Goal: Transaction & Acquisition: Book appointment/travel/reservation

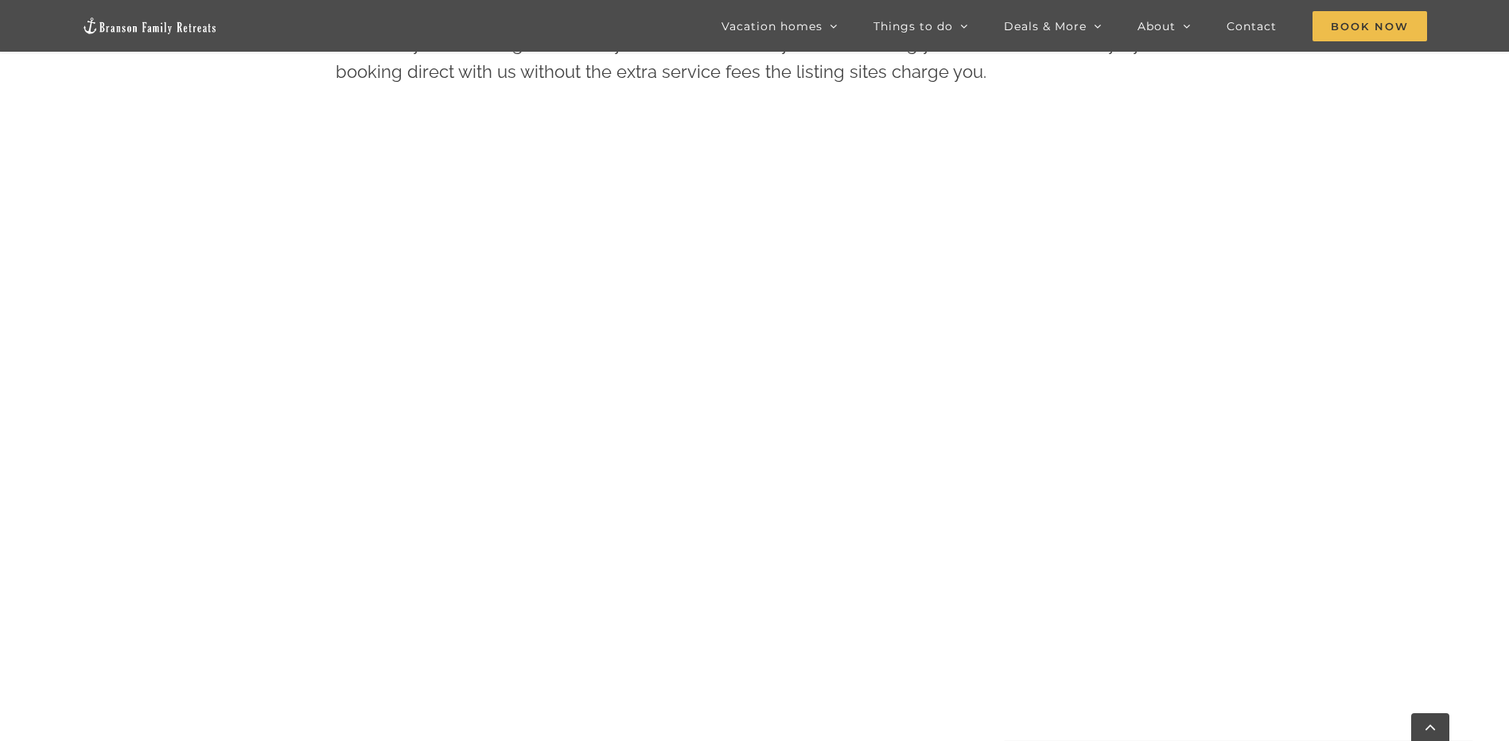
scroll to position [980, 0]
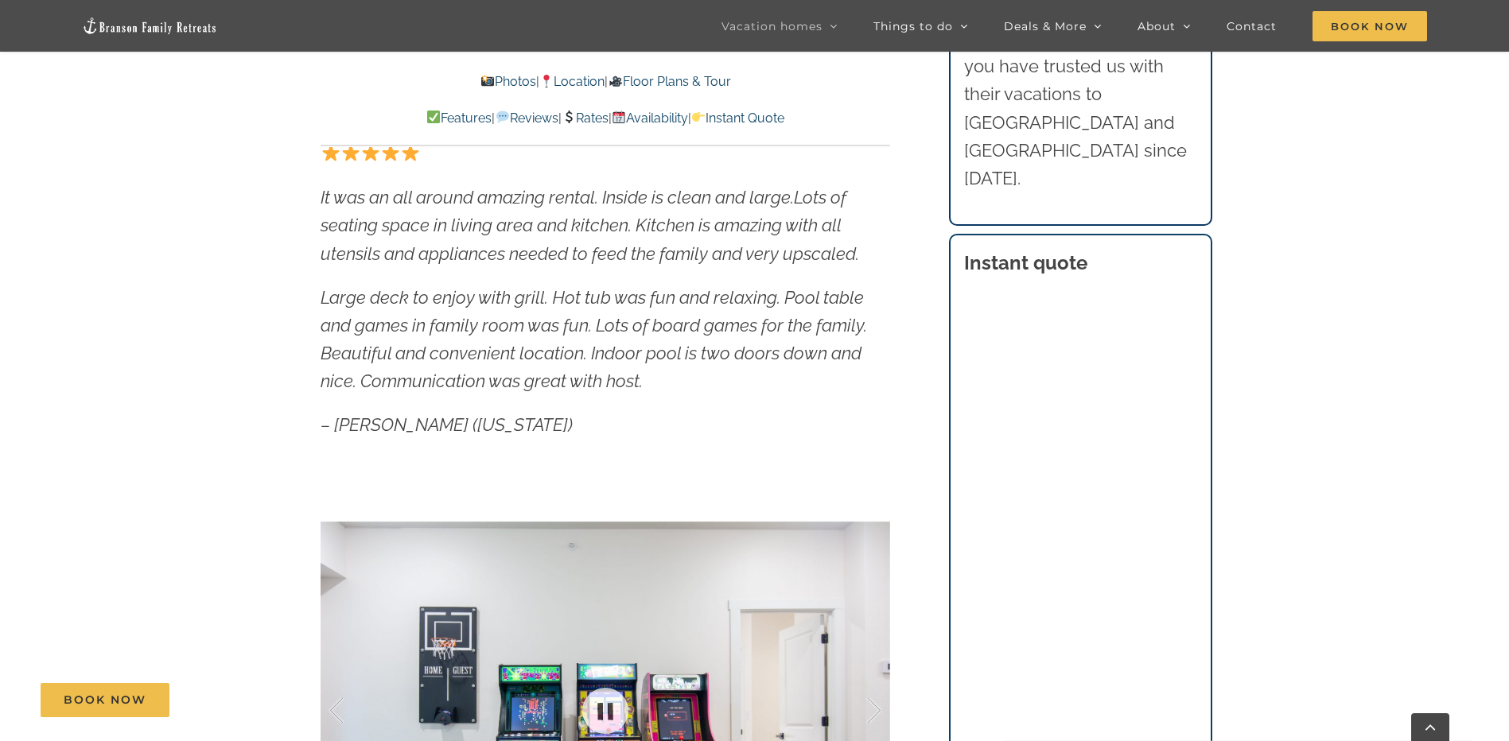
scroll to position [1034, 0]
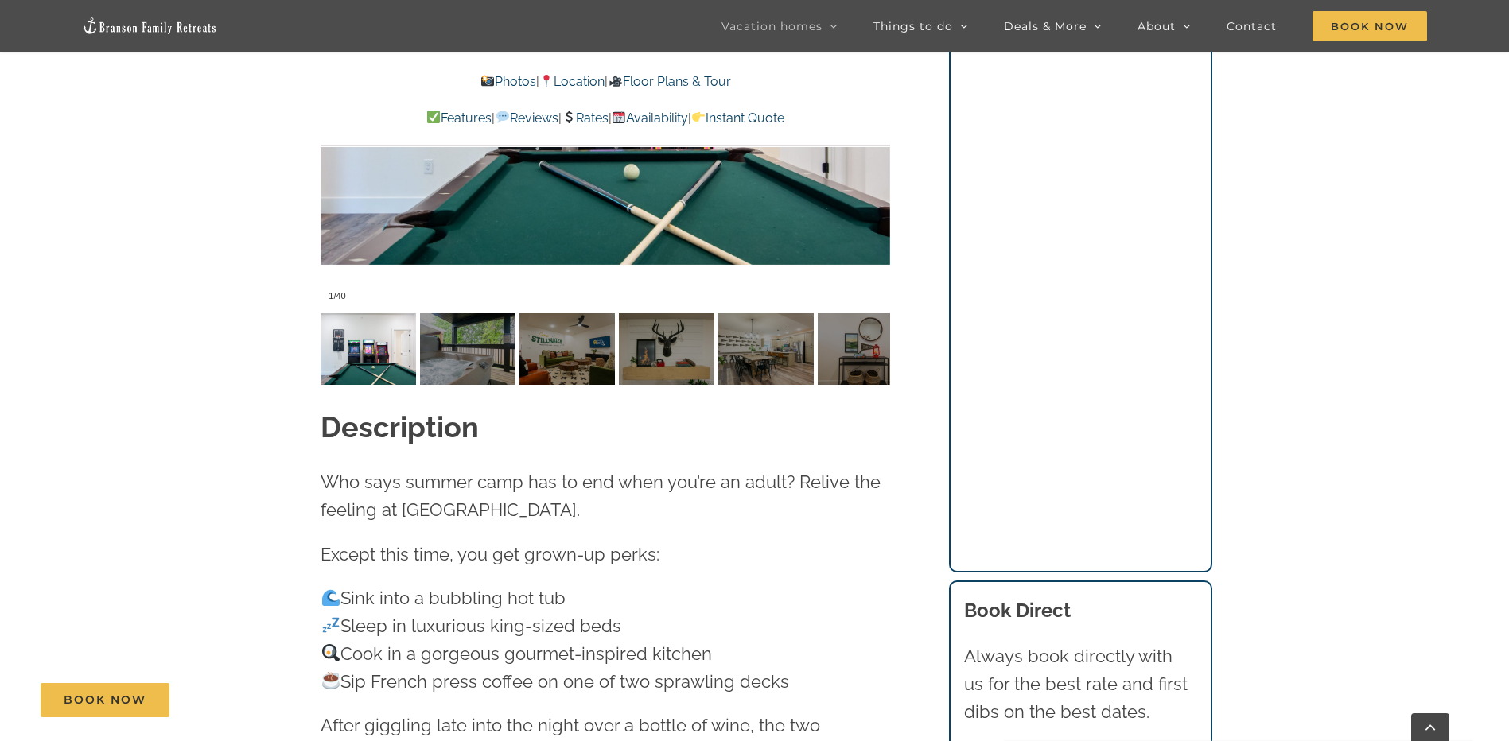
scroll to position [1431, 0]
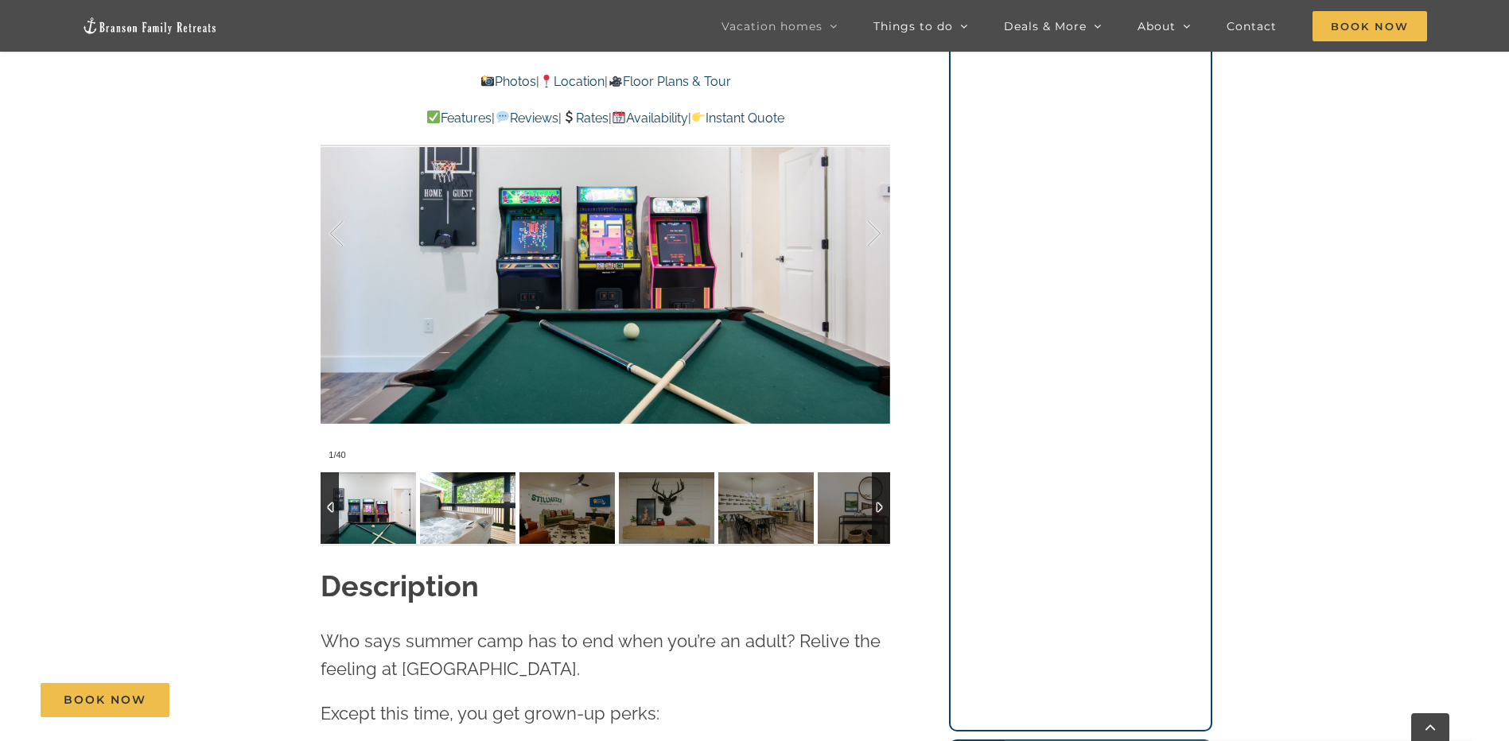
click at [498, 507] on img at bounding box center [467, 508] width 95 height 72
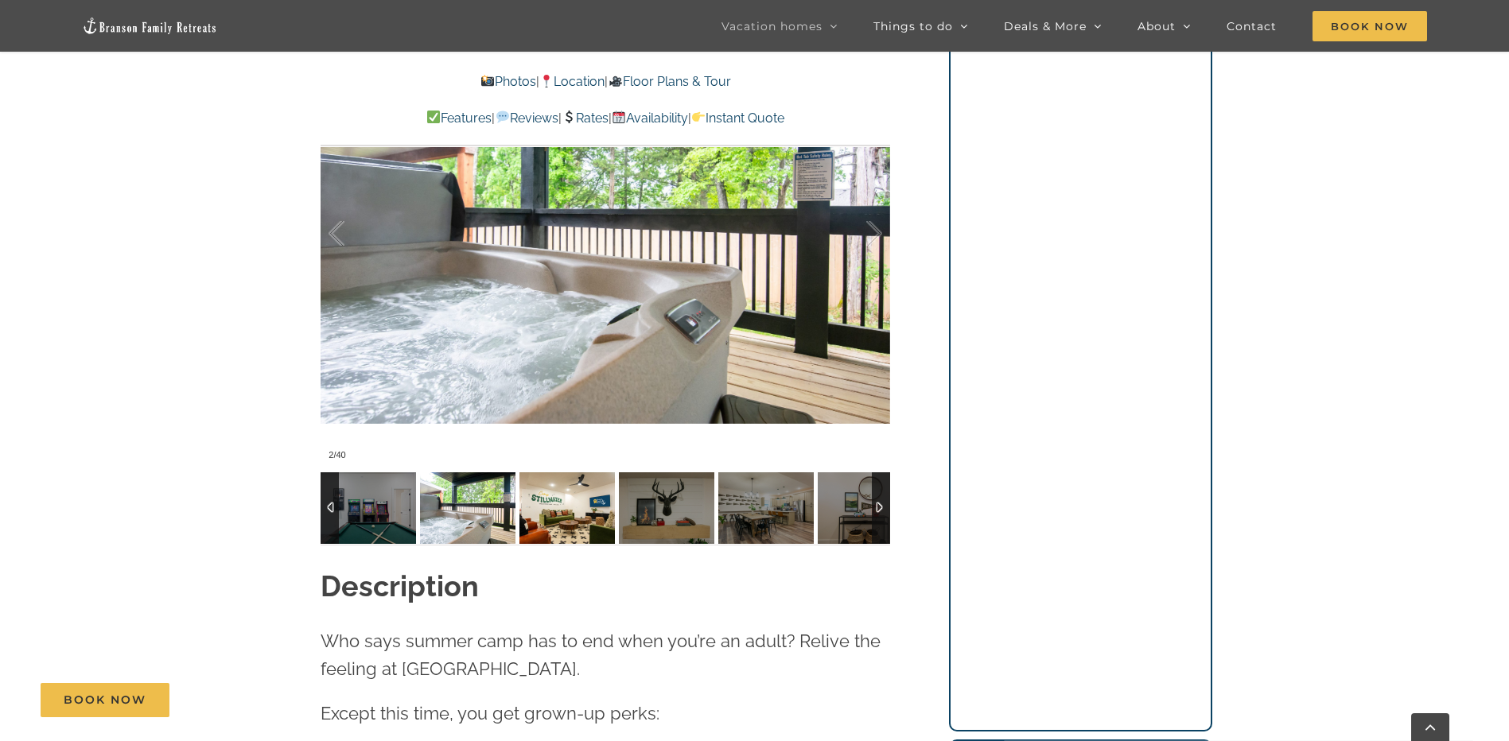
click at [550, 507] on img at bounding box center [566, 508] width 95 height 72
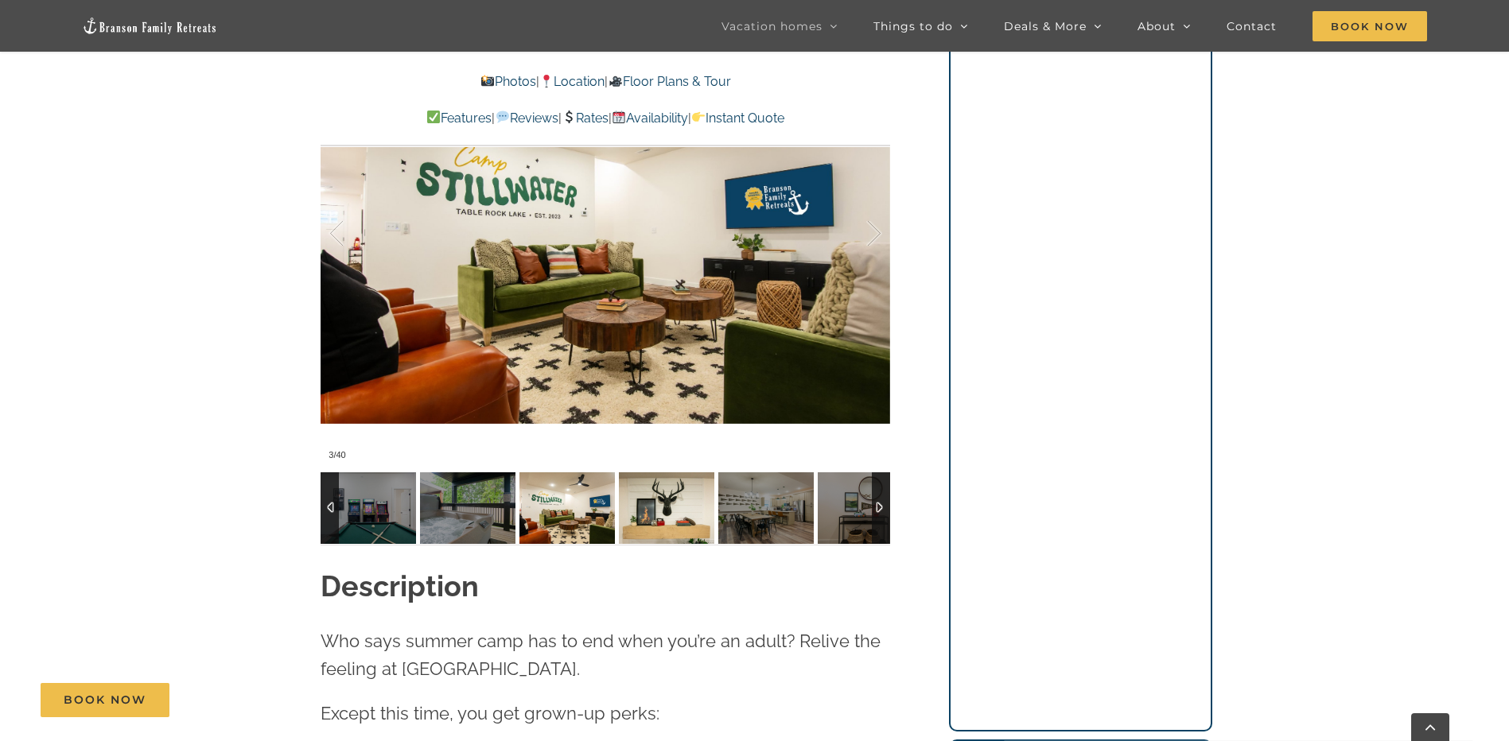
click at [676, 502] on img at bounding box center [666, 508] width 95 height 72
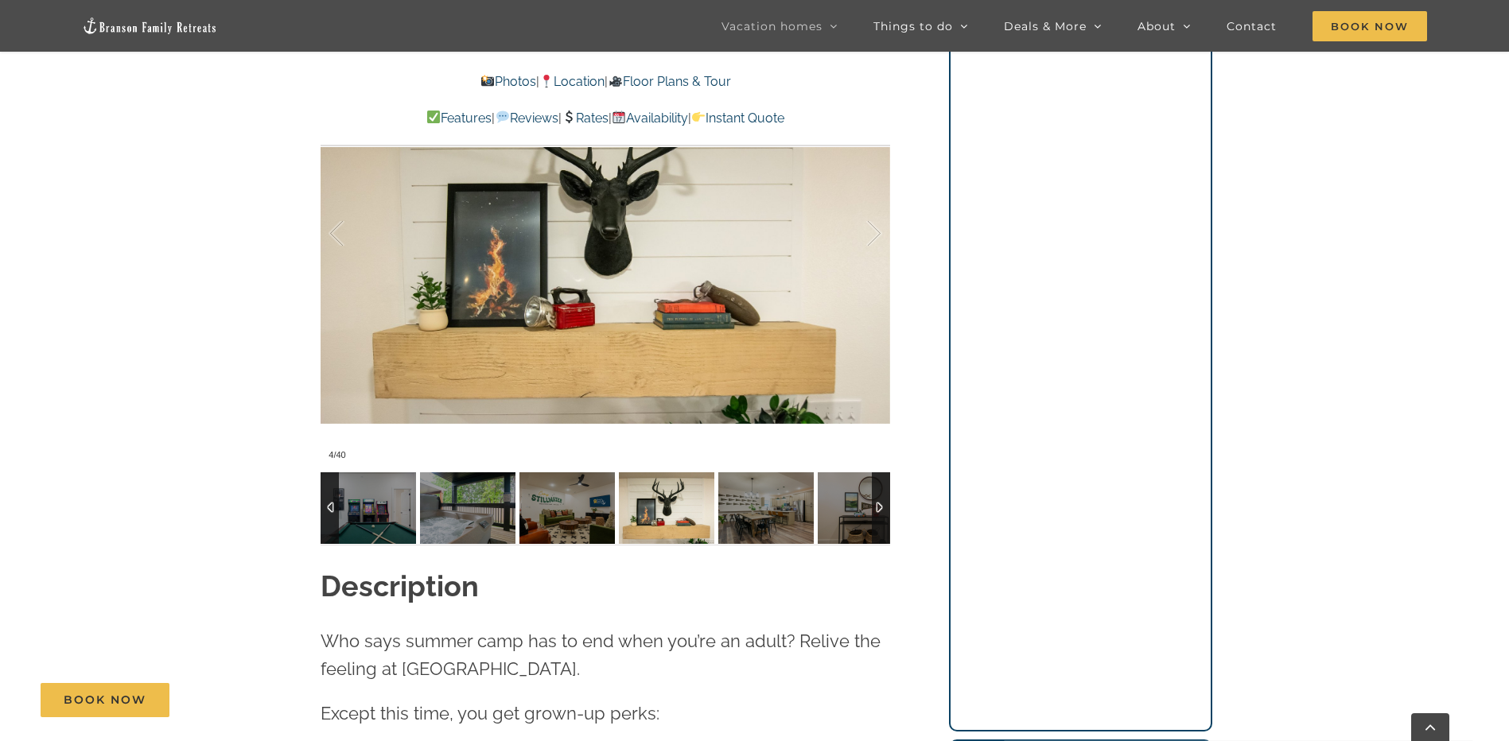
scroll to position [1352, 0]
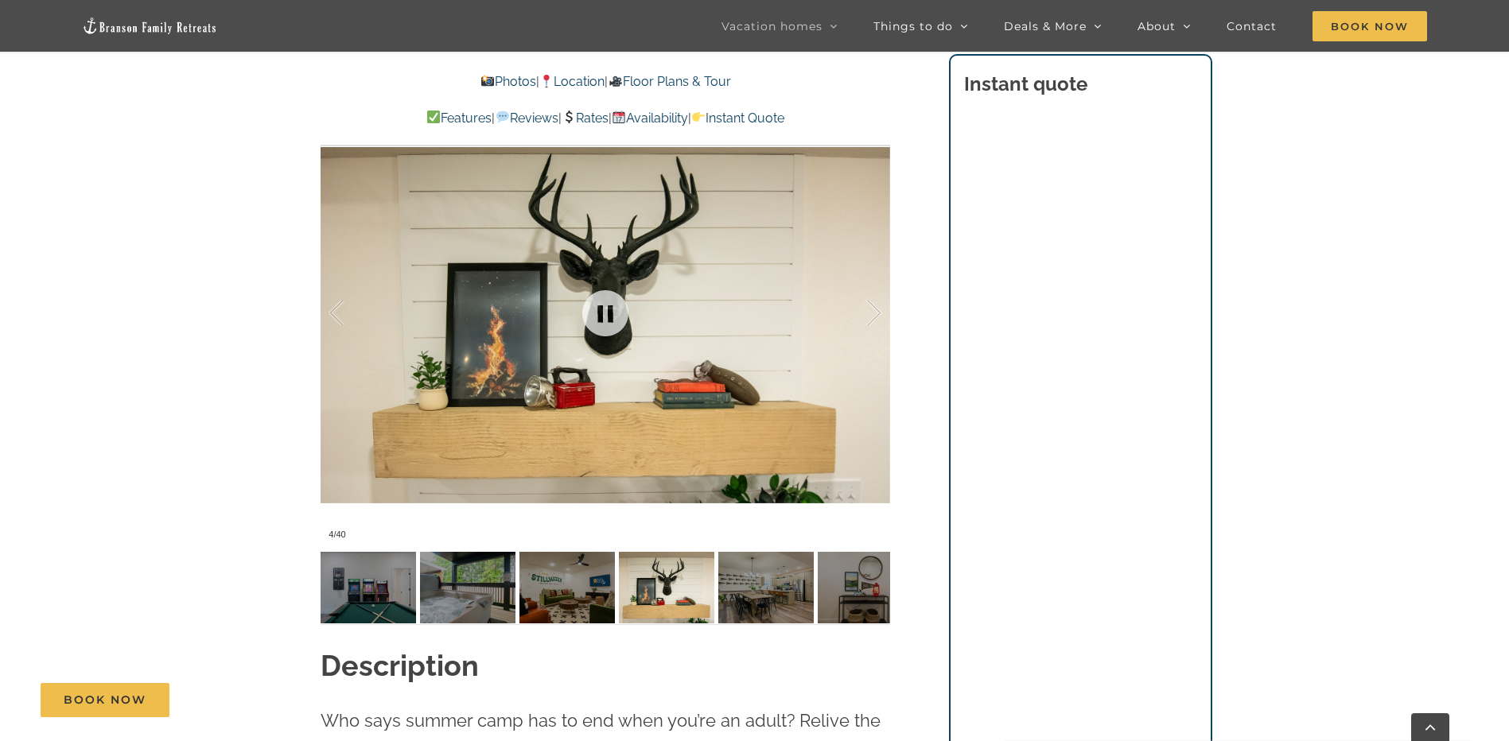
click at [757, 558] on img at bounding box center [765, 588] width 95 height 72
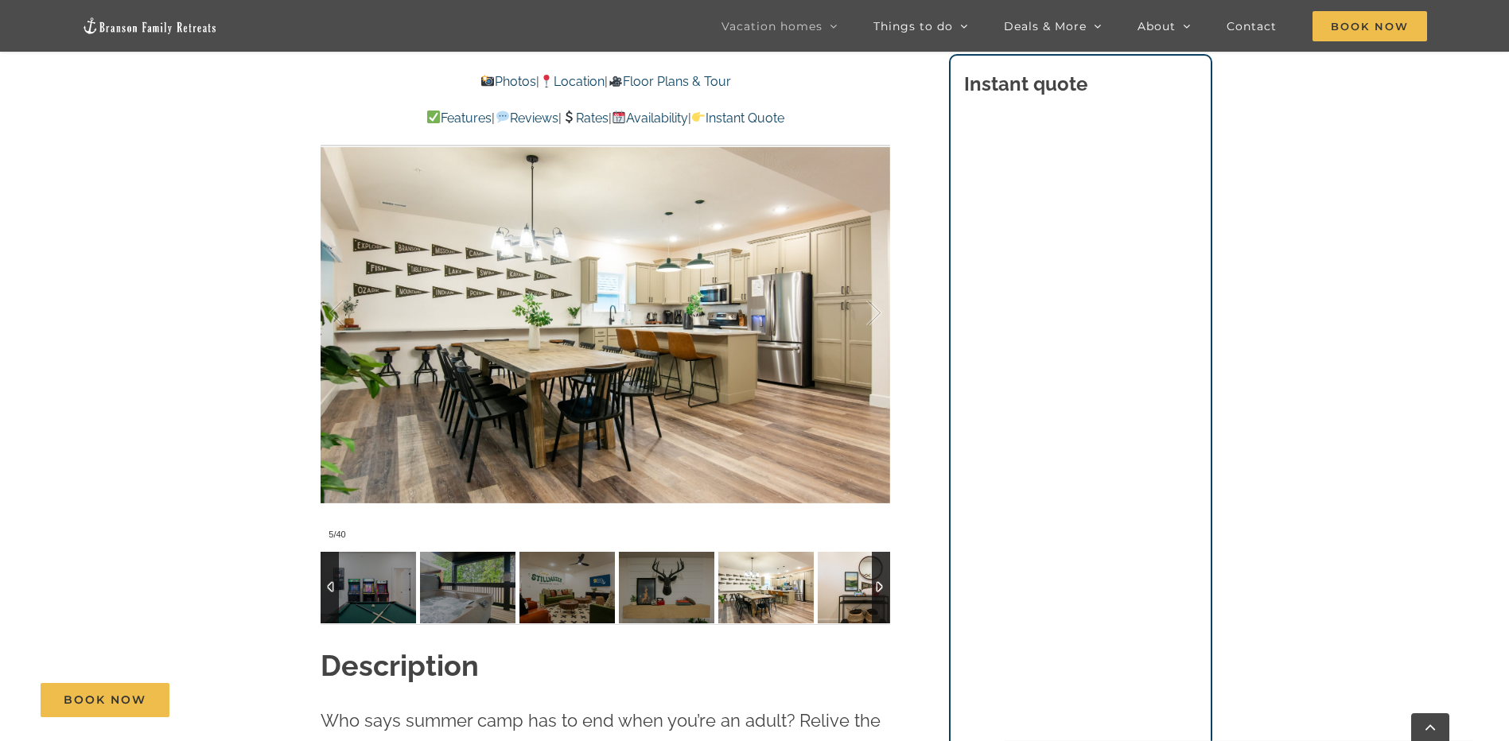
click at [855, 575] on img at bounding box center [865, 588] width 95 height 72
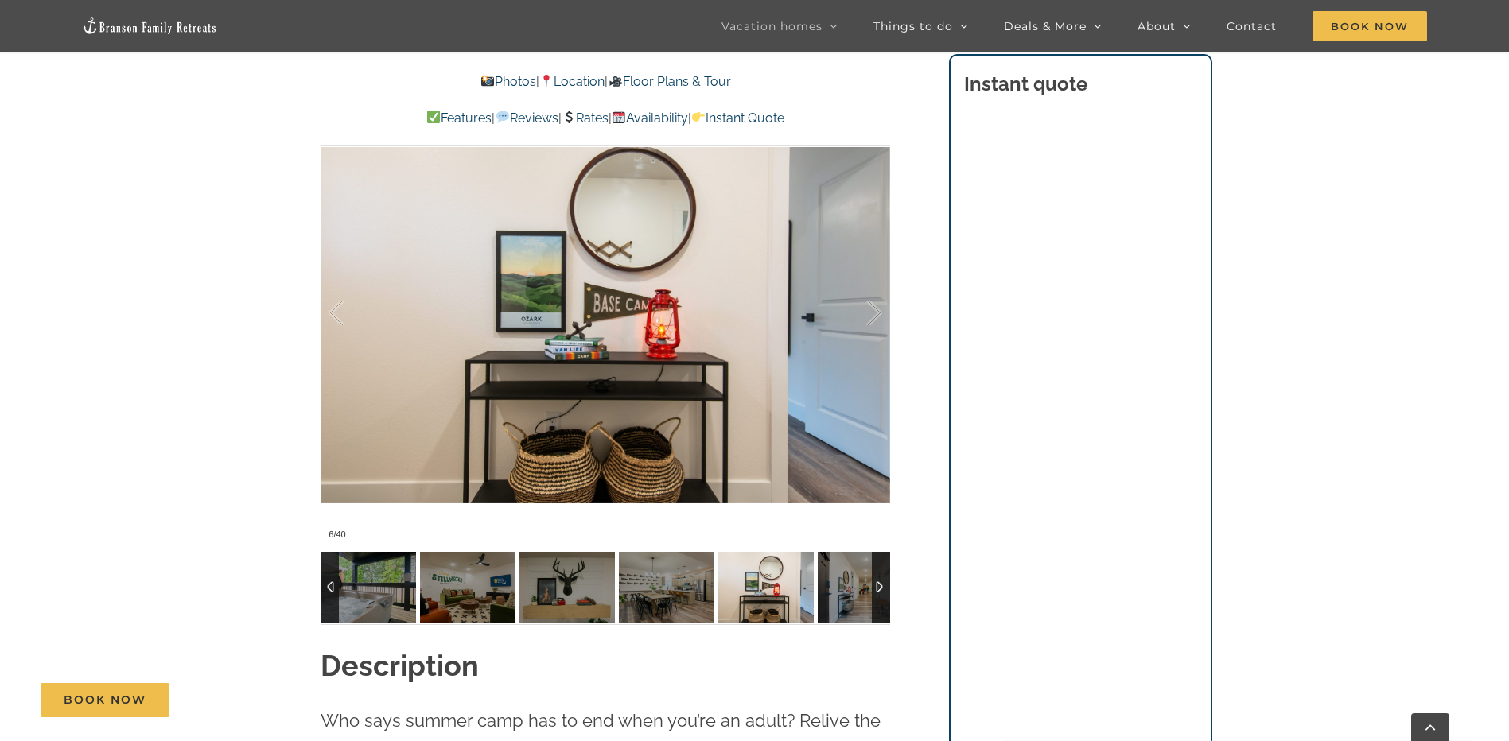
click at [883, 589] on div at bounding box center [881, 588] width 18 height 72
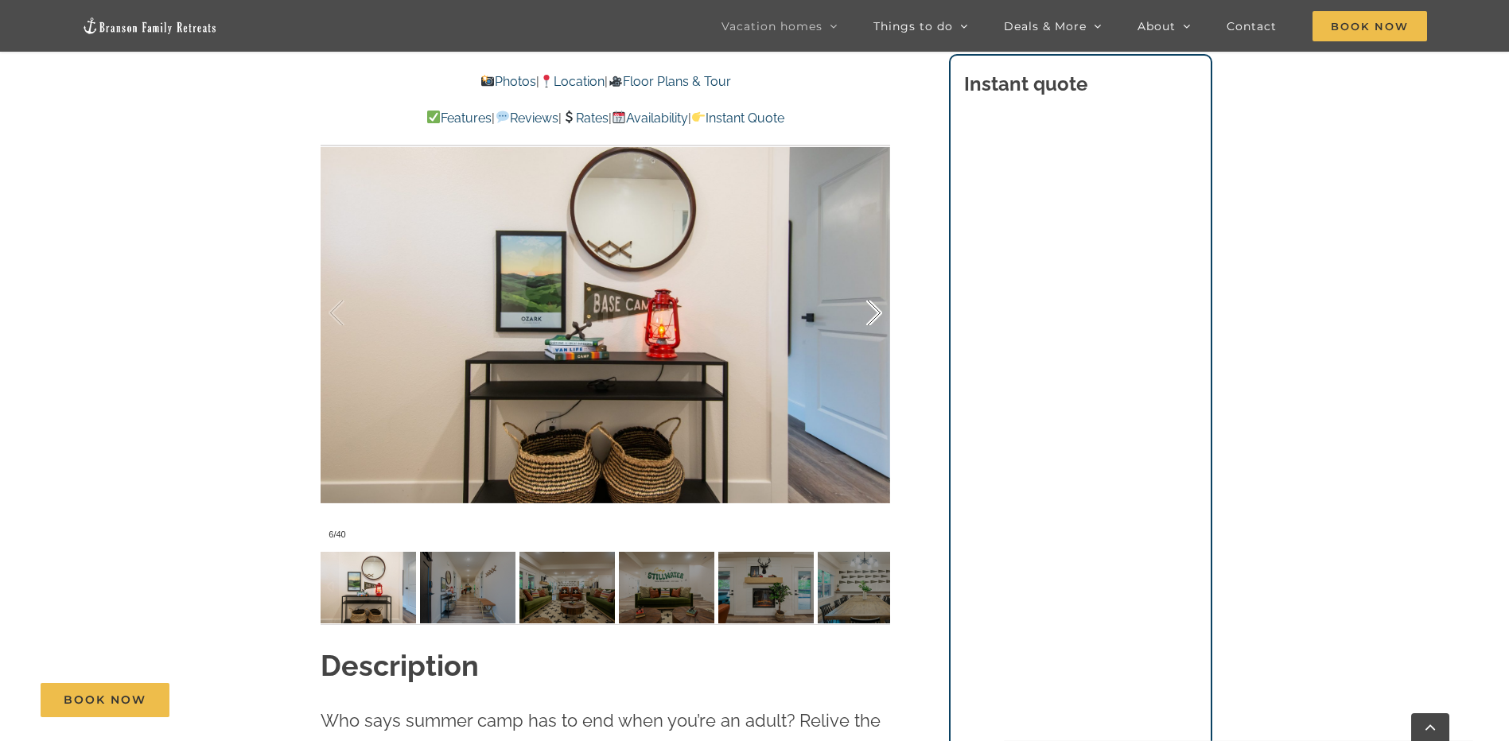
click at [874, 303] on div at bounding box center [857, 313] width 49 height 99
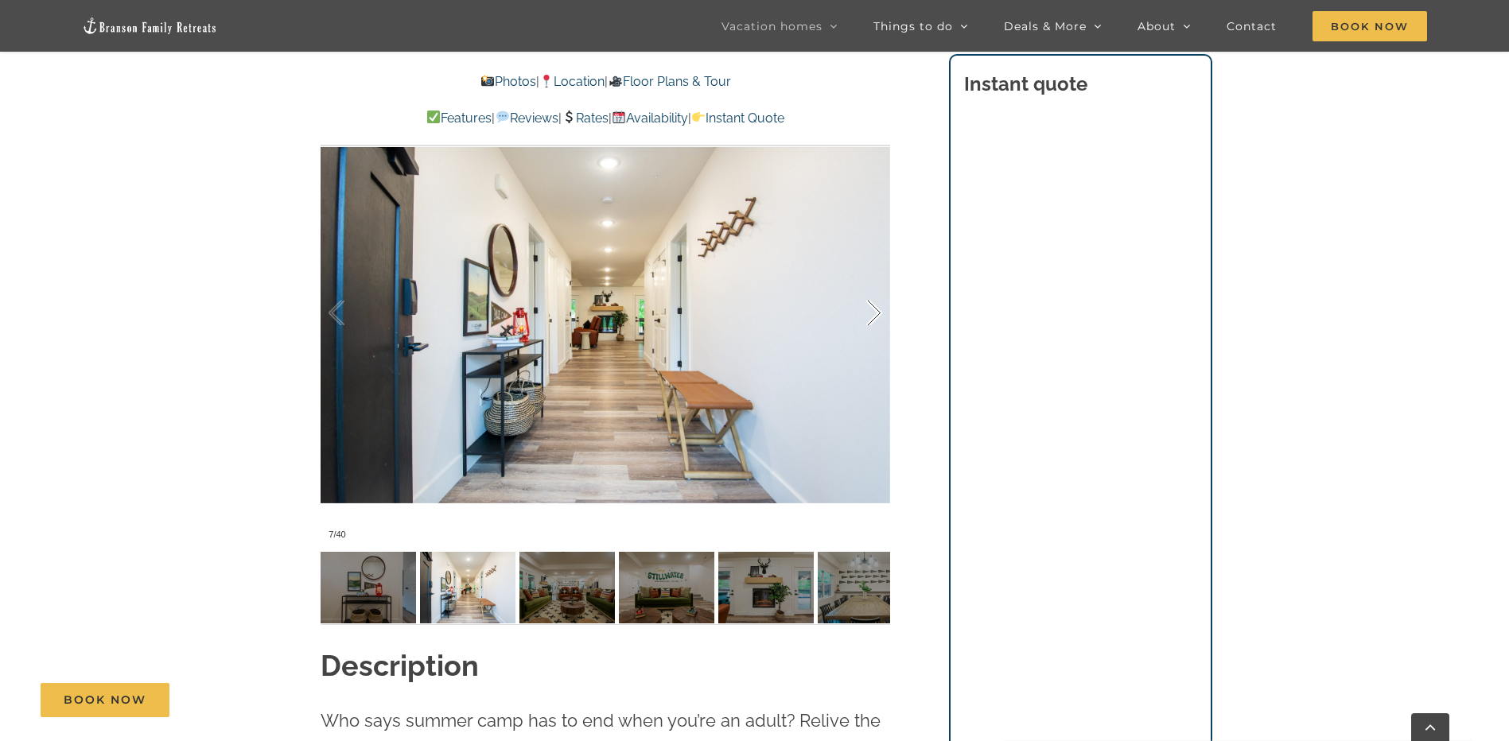
click at [874, 303] on div at bounding box center [857, 313] width 49 height 99
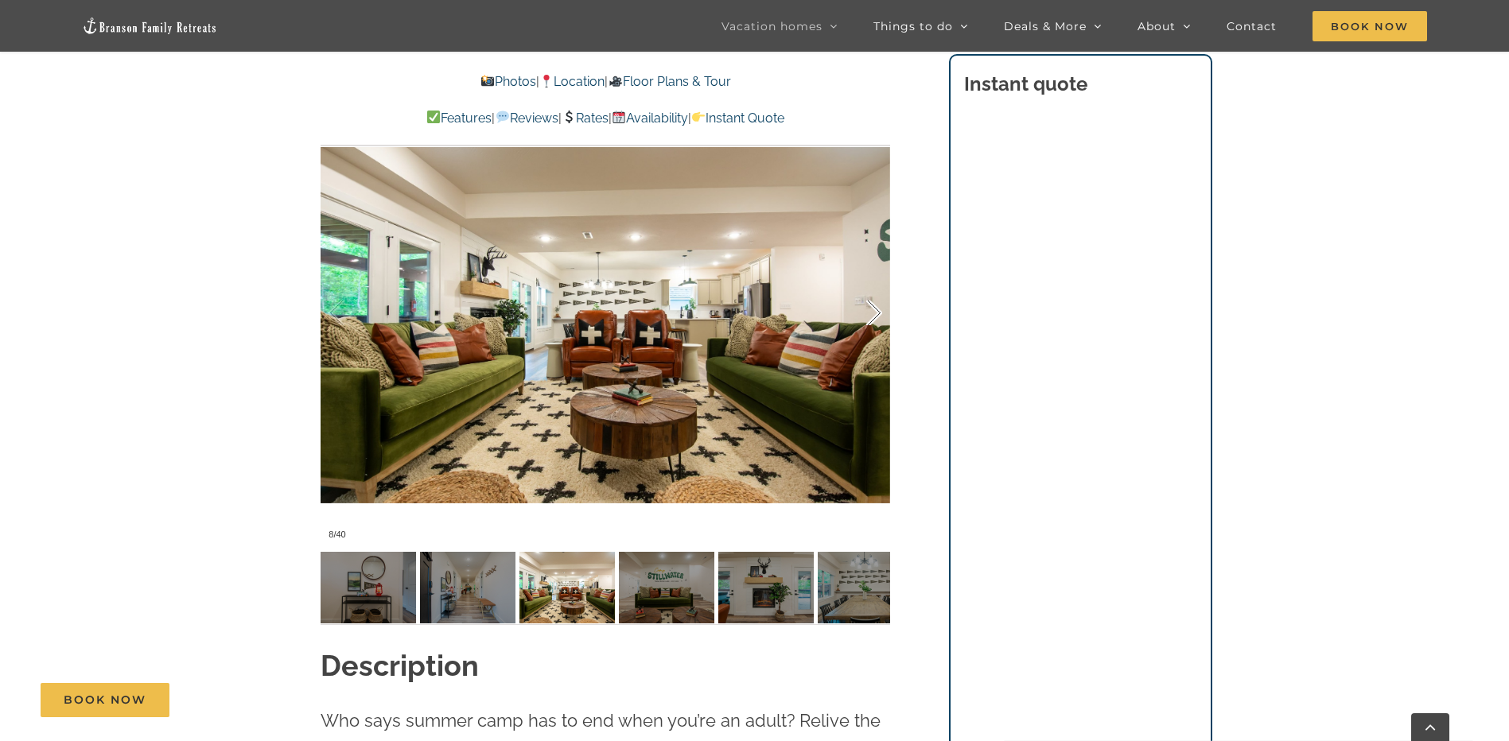
click at [874, 303] on div at bounding box center [857, 313] width 49 height 99
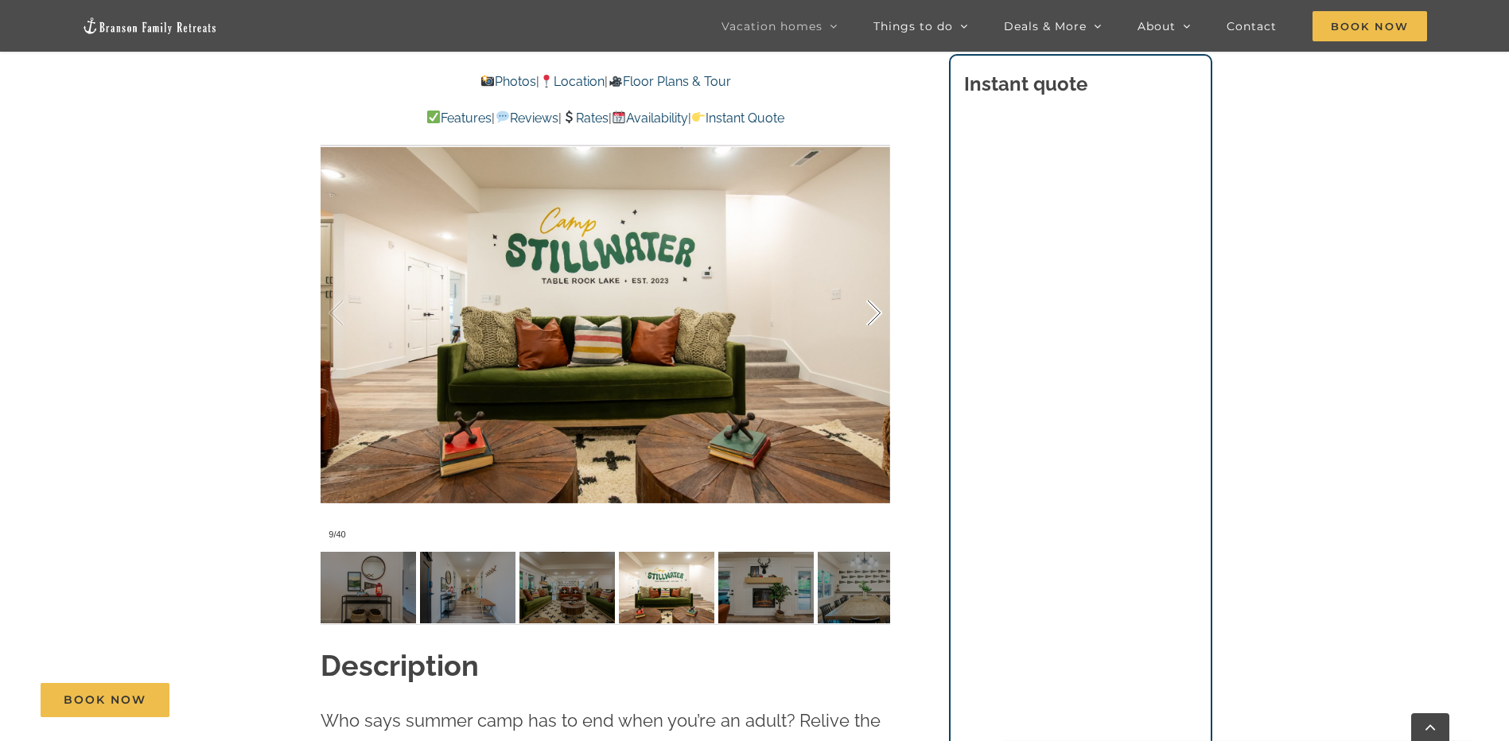
click at [874, 303] on div at bounding box center [857, 313] width 49 height 99
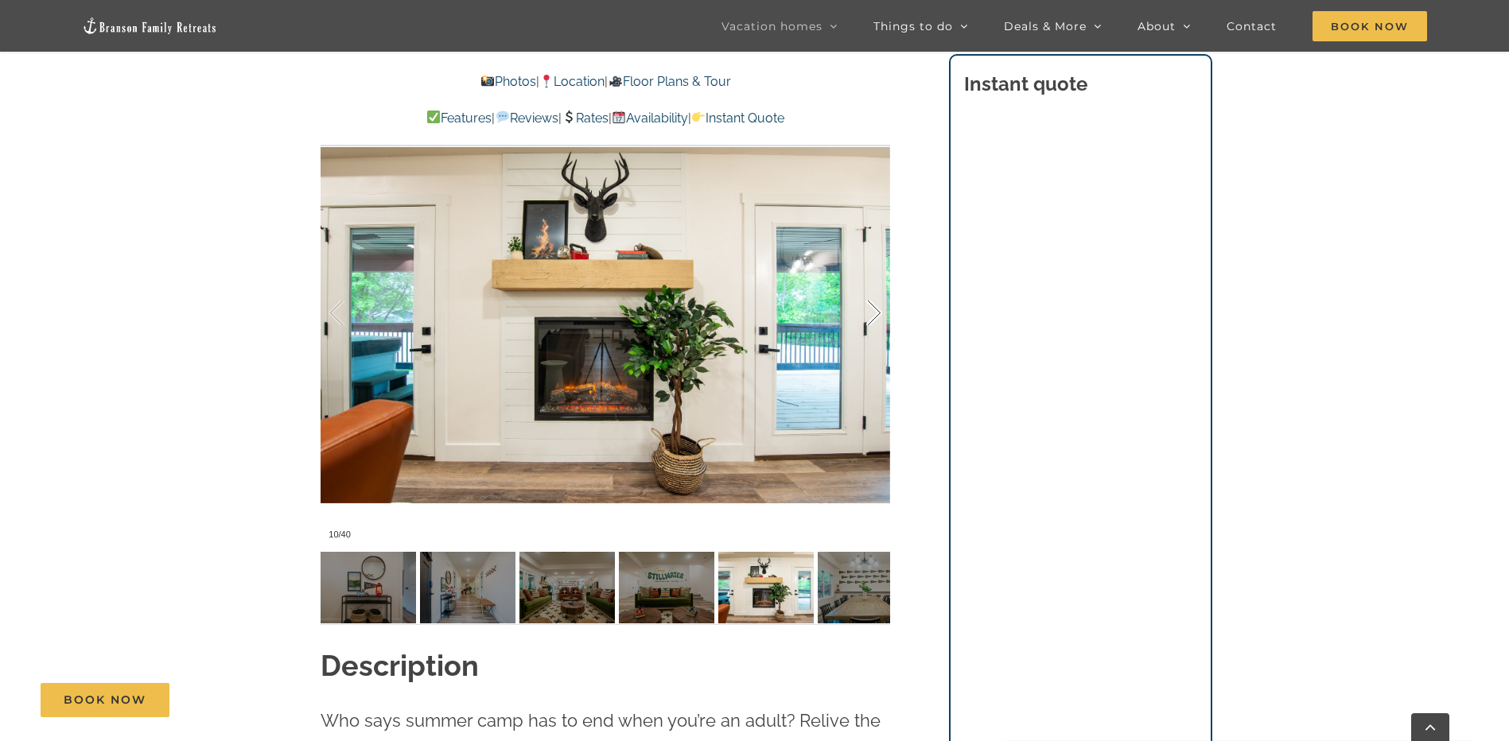
click at [874, 303] on div at bounding box center [857, 313] width 49 height 99
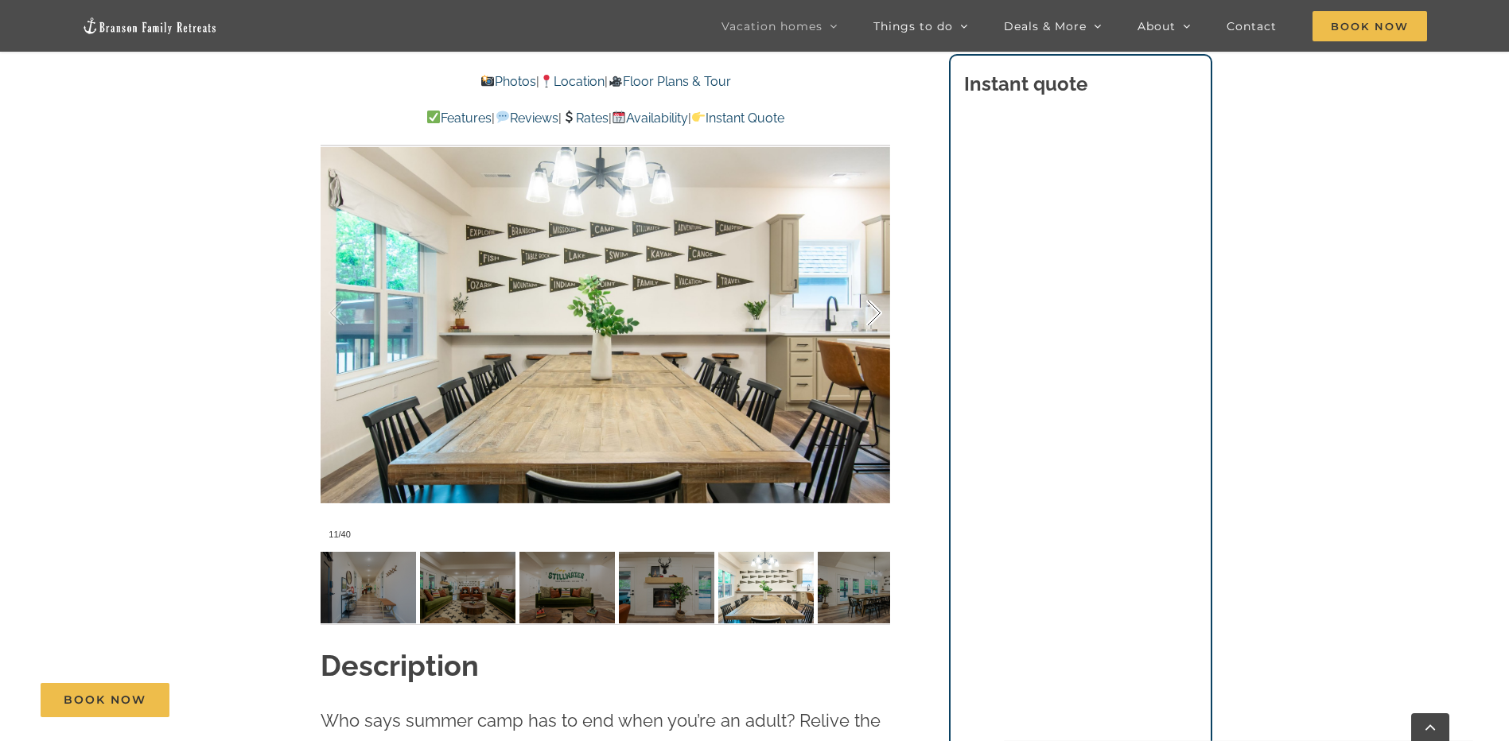
click at [874, 303] on div at bounding box center [857, 313] width 49 height 99
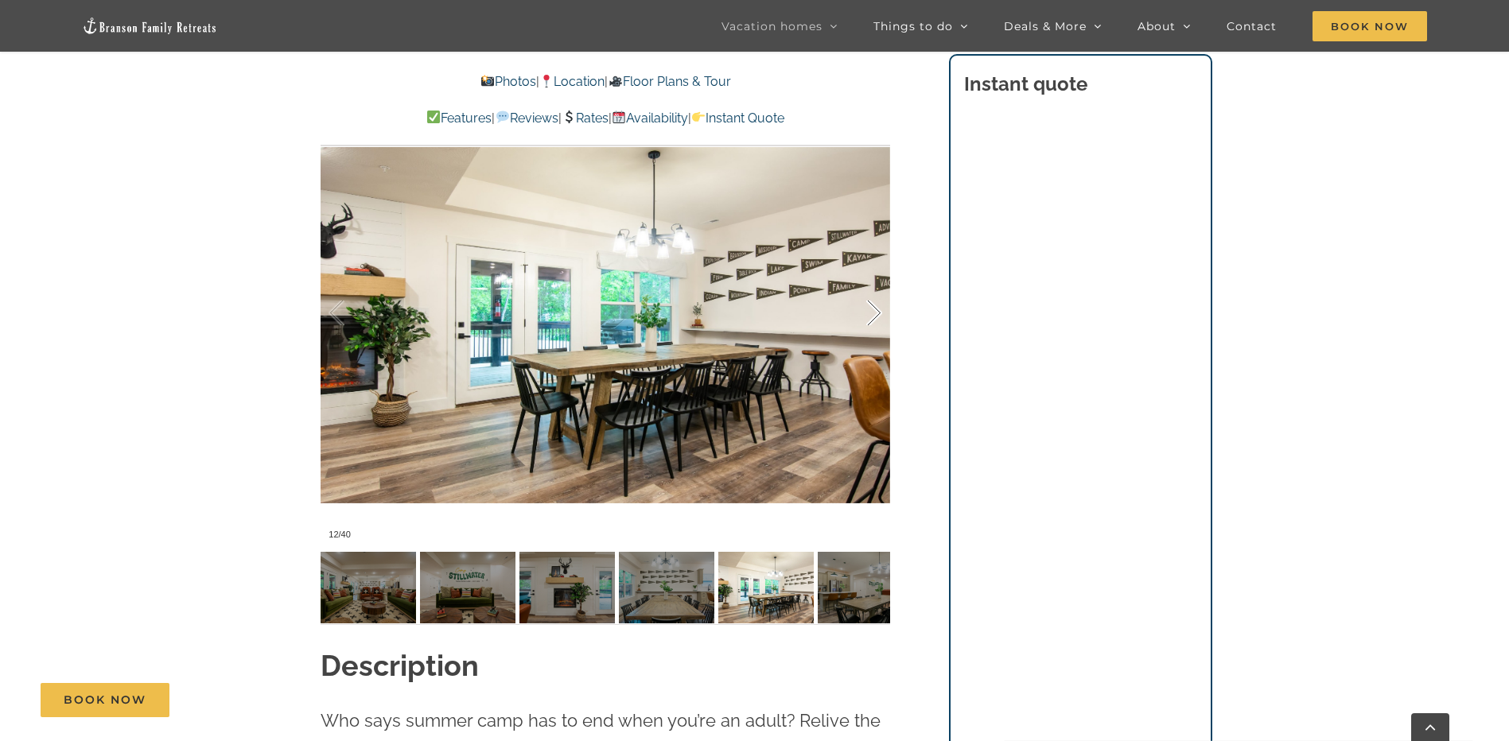
click at [874, 303] on div at bounding box center [857, 313] width 49 height 99
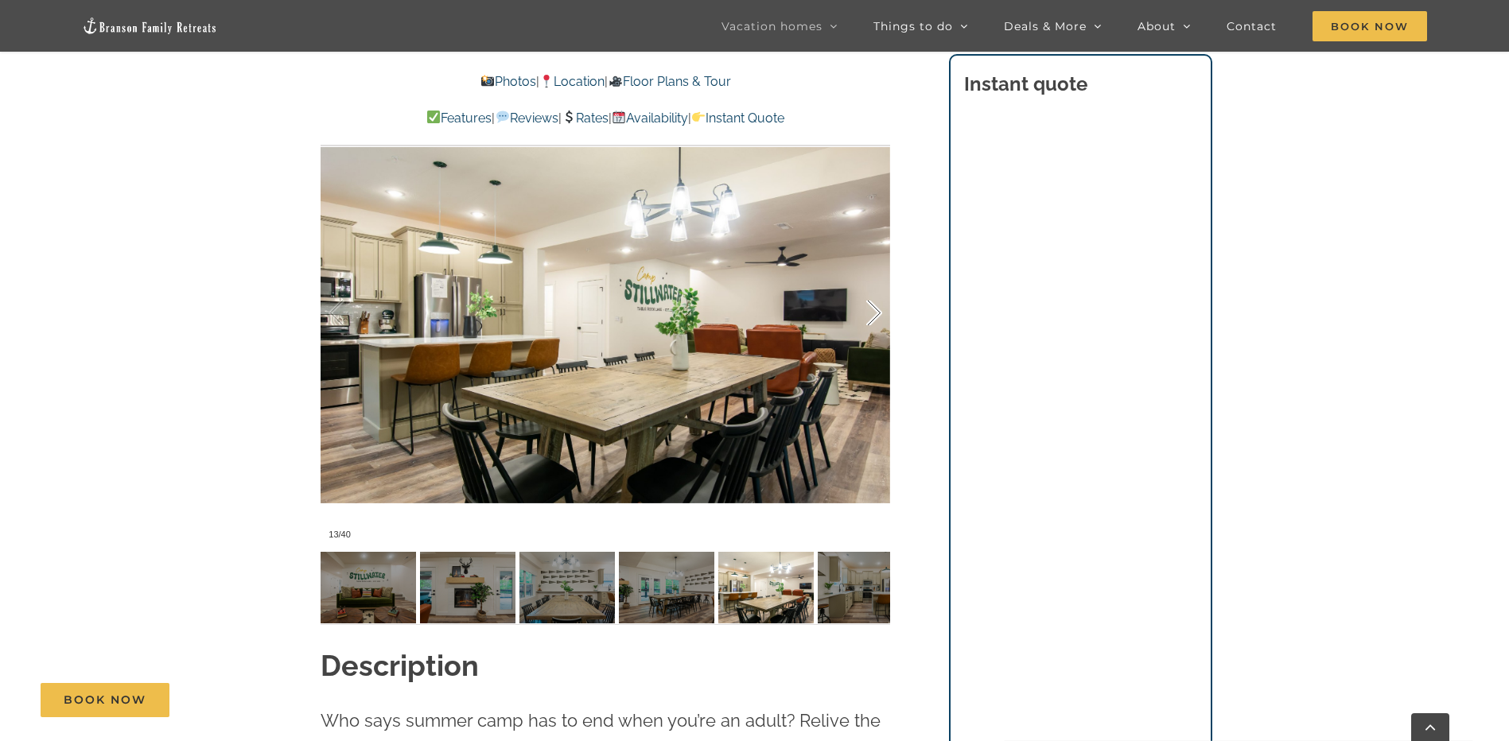
click at [874, 303] on div at bounding box center [857, 313] width 49 height 99
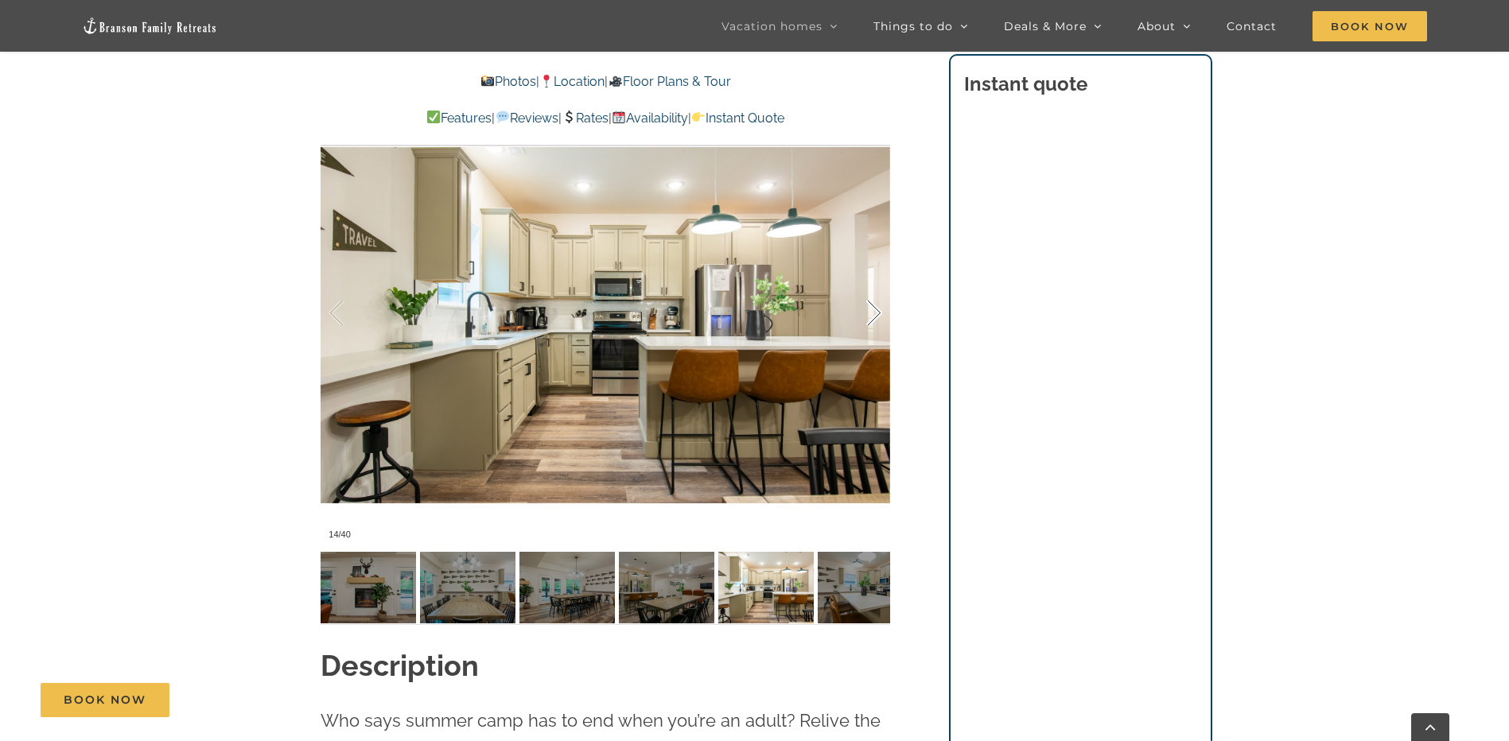
click at [874, 303] on div at bounding box center [857, 313] width 49 height 99
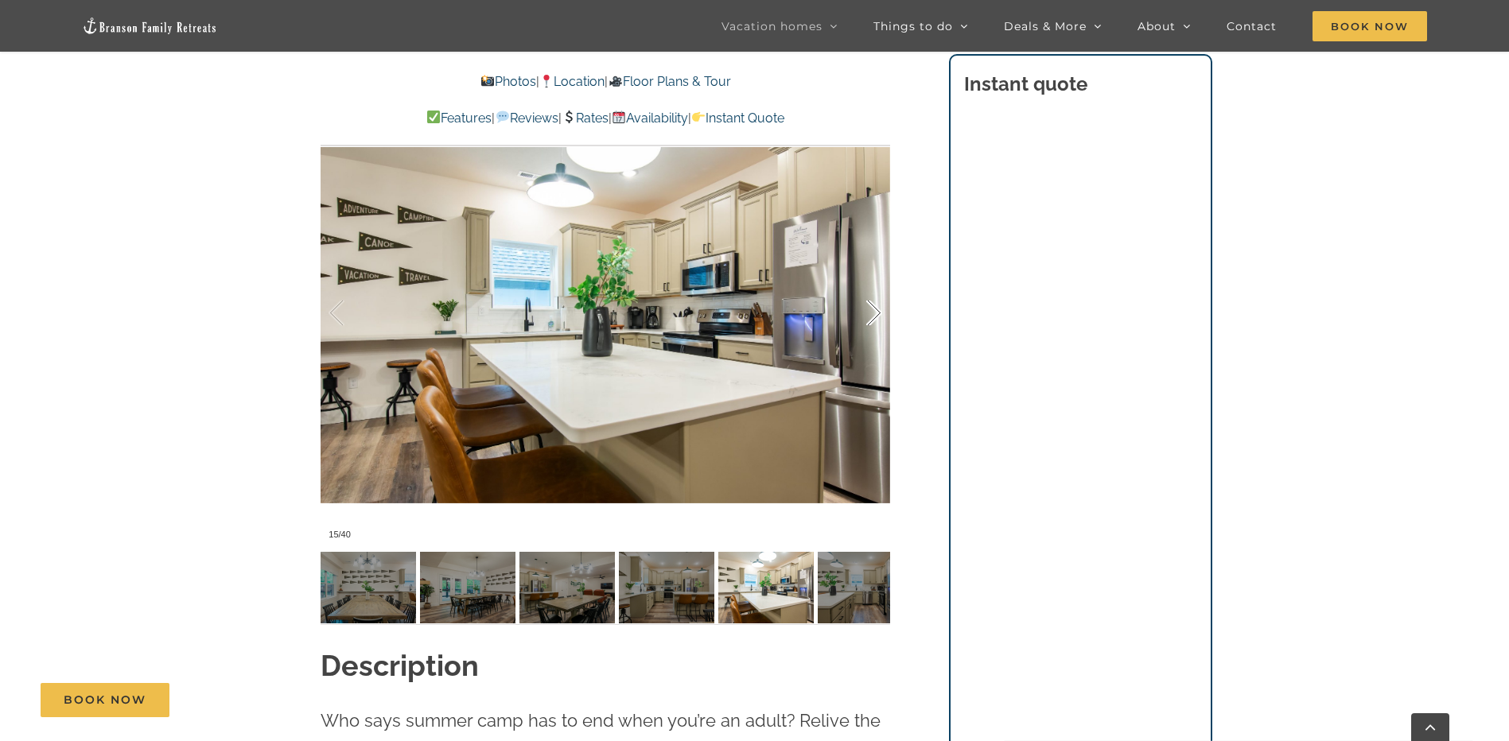
click at [874, 303] on div at bounding box center [857, 313] width 49 height 99
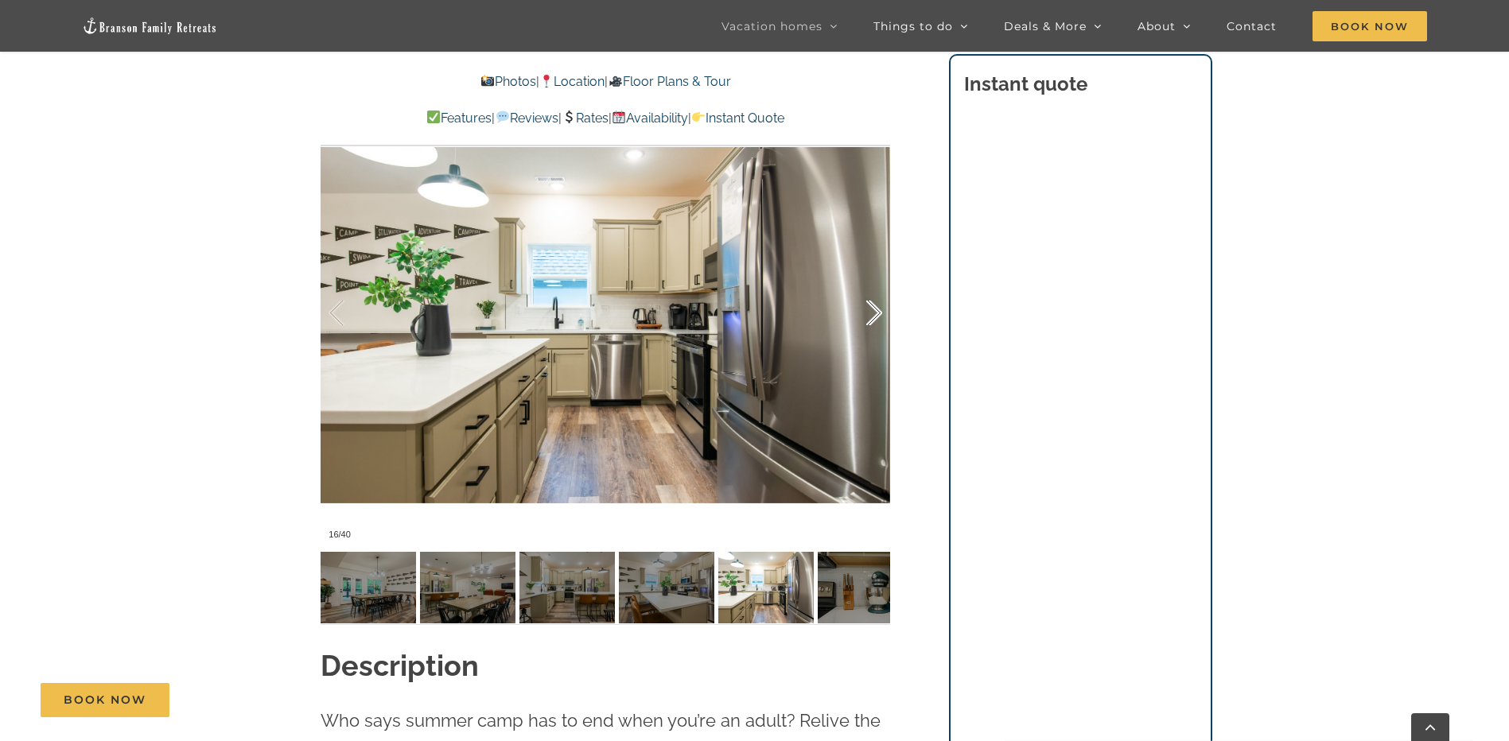
click at [874, 303] on div at bounding box center [857, 313] width 49 height 99
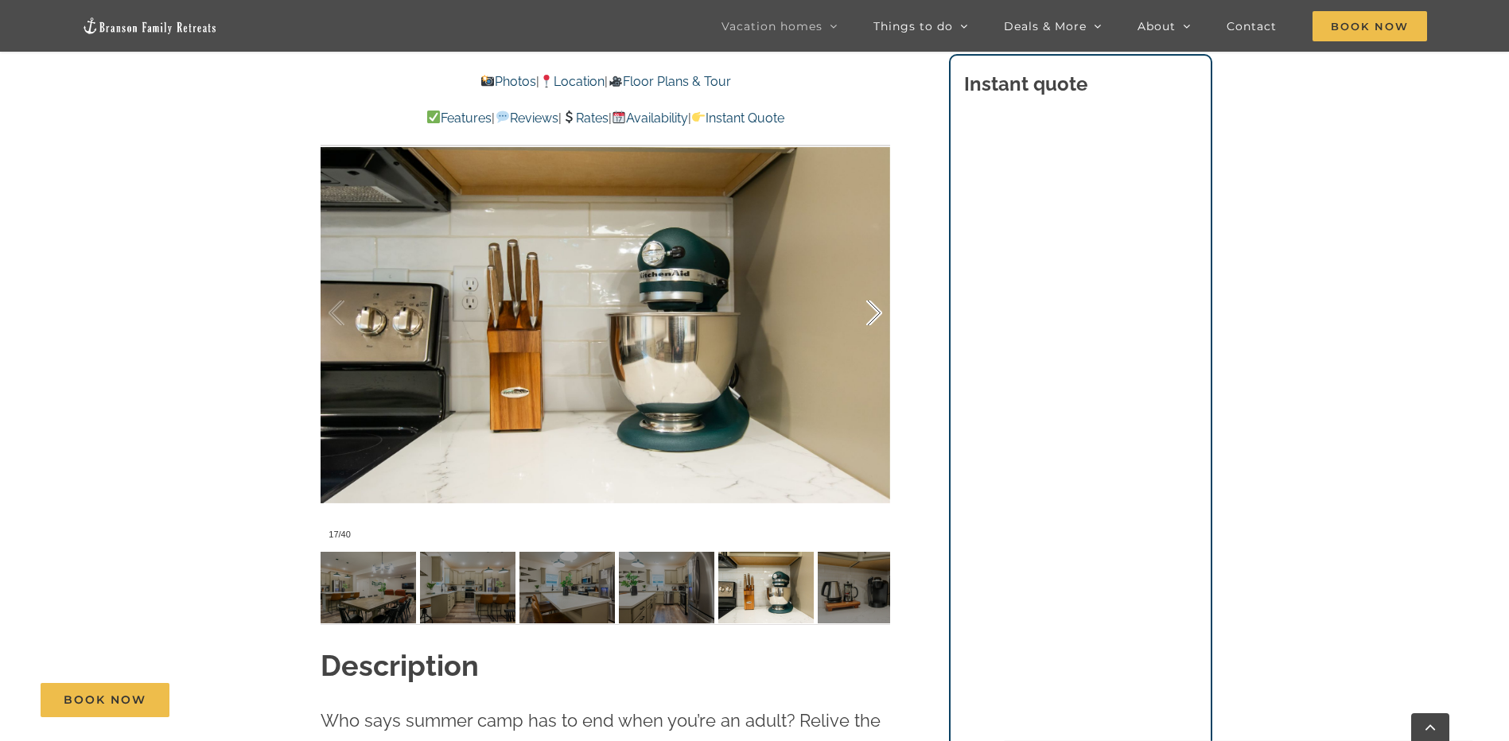
click at [874, 303] on div at bounding box center [857, 313] width 49 height 99
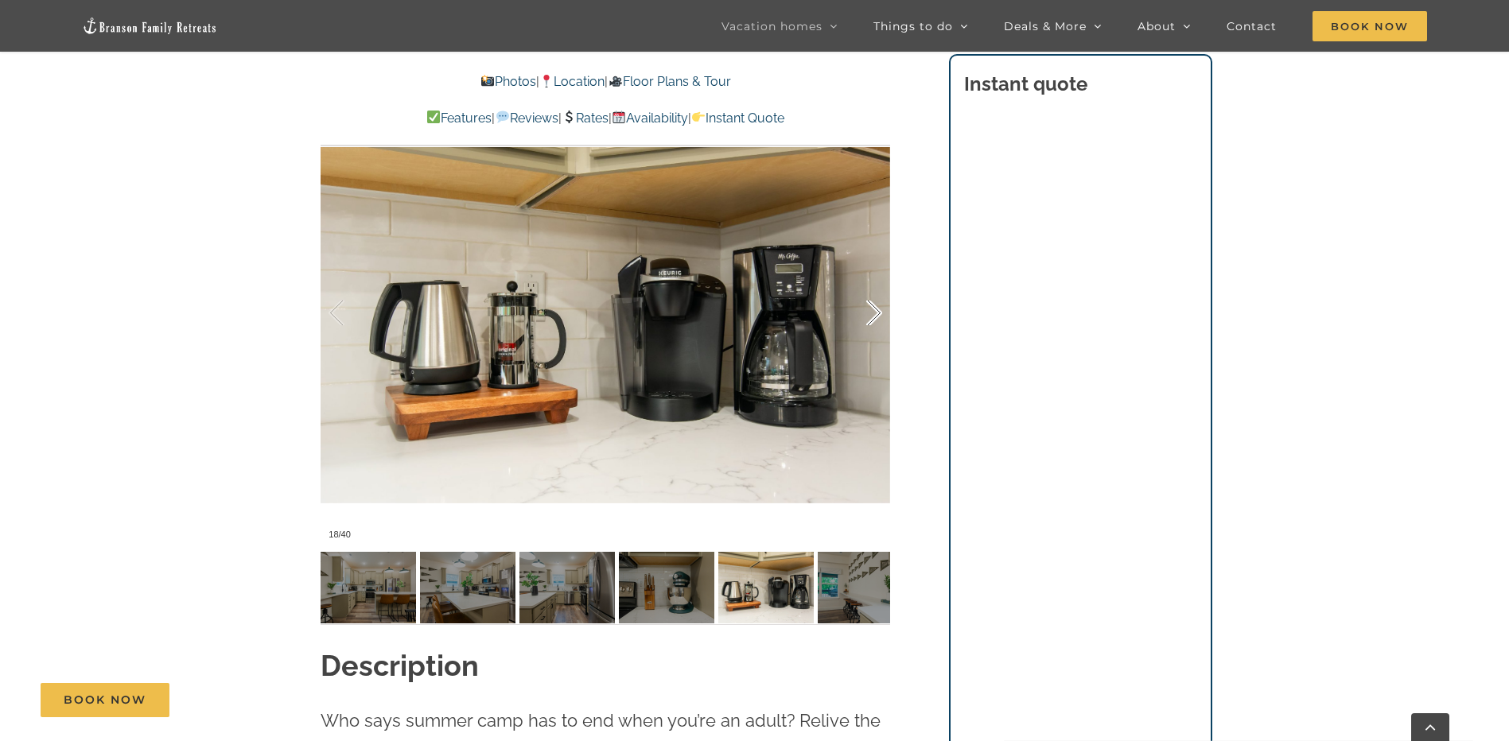
click at [874, 303] on div at bounding box center [857, 313] width 49 height 99
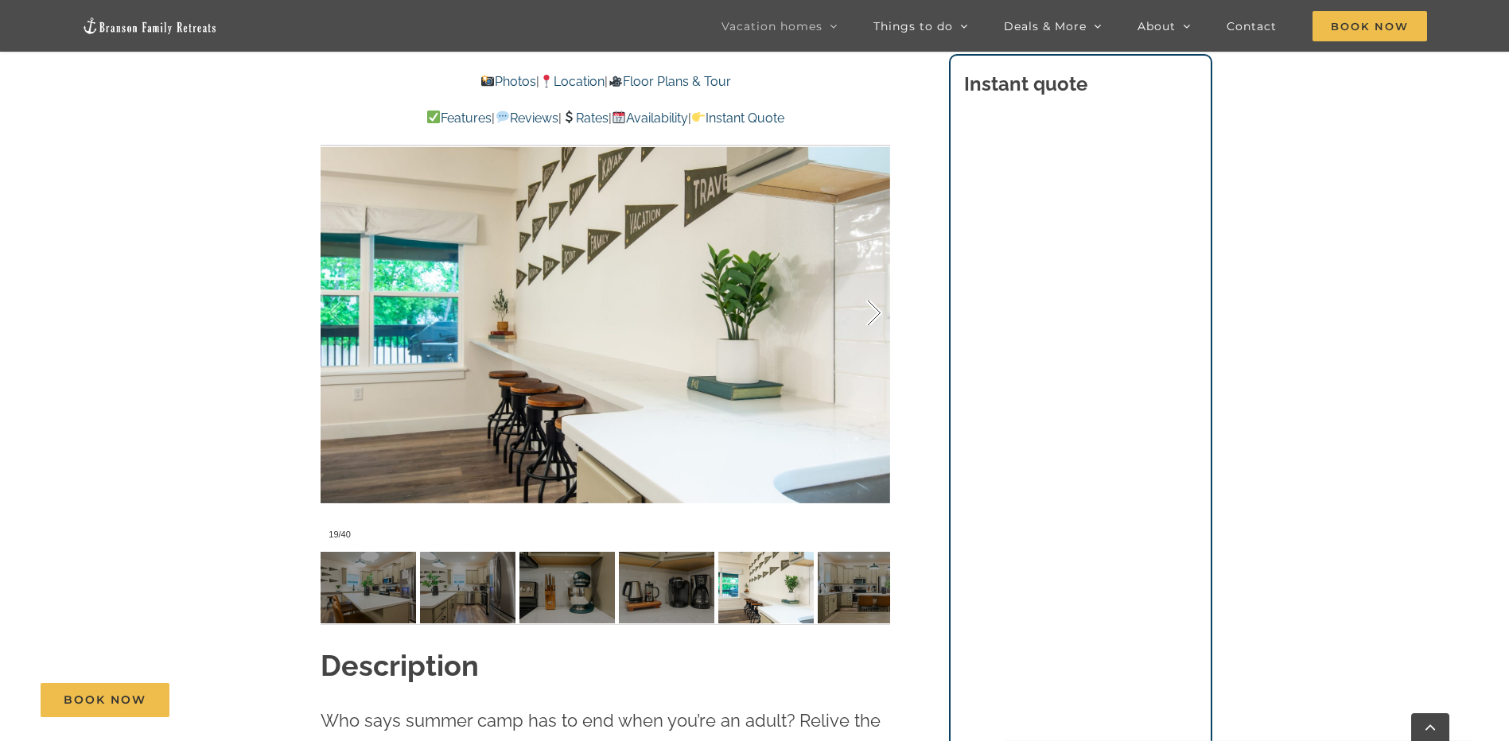
click at [874, 303] on div at bounding box center [857, 313] width 49 height 99
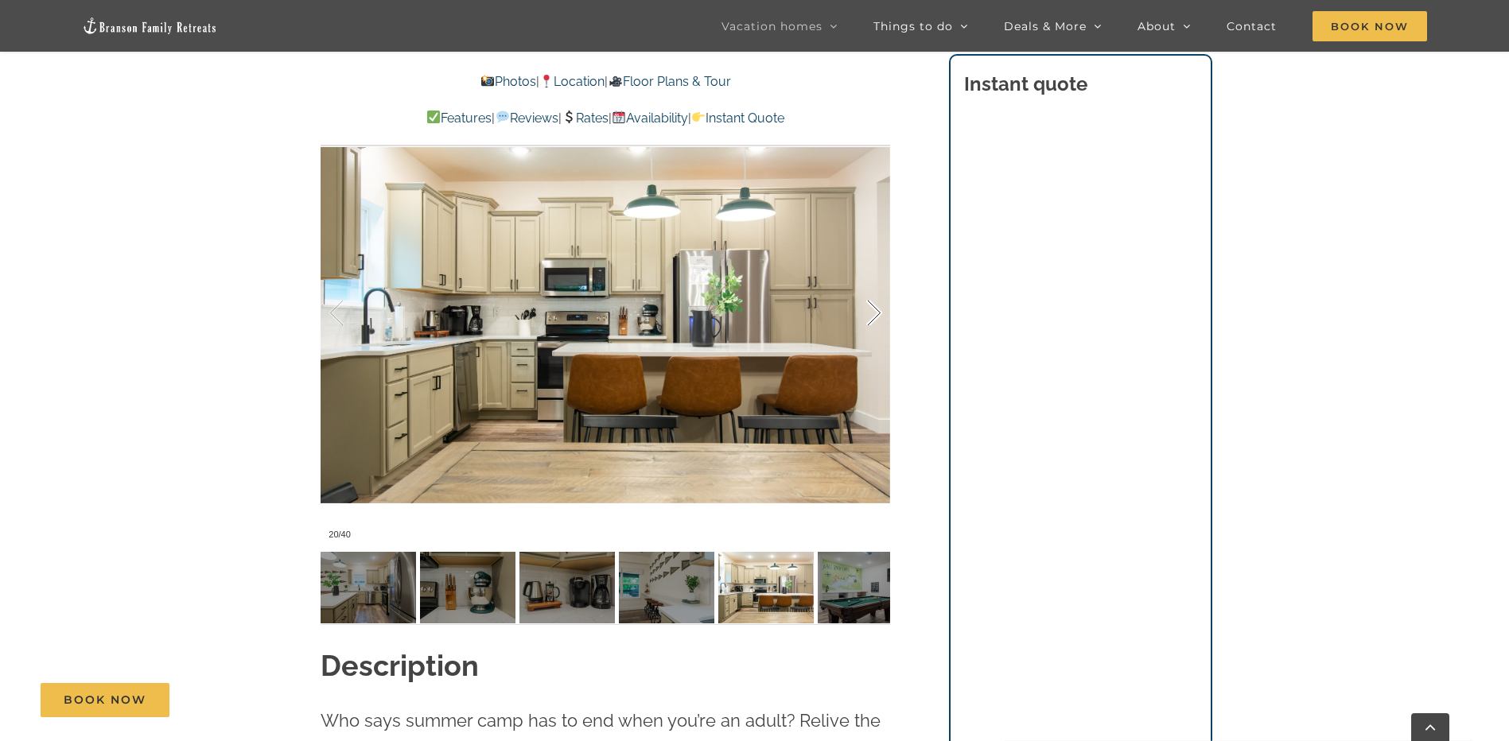
click at [874, 303] on div at bounding box center [857, 313] width 49 height 99
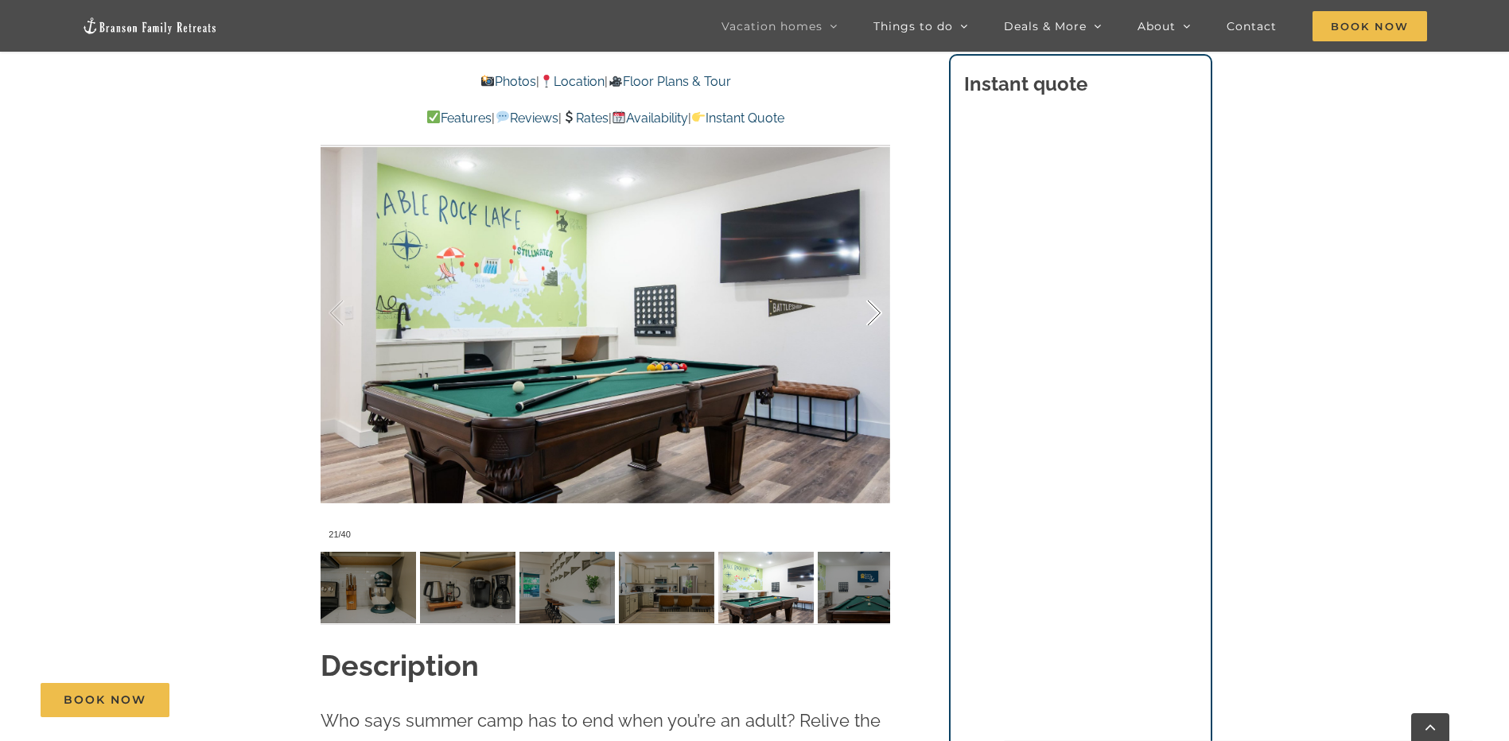
click at [876, 304] on div at bounding box center [857, 313] width 49 height 99
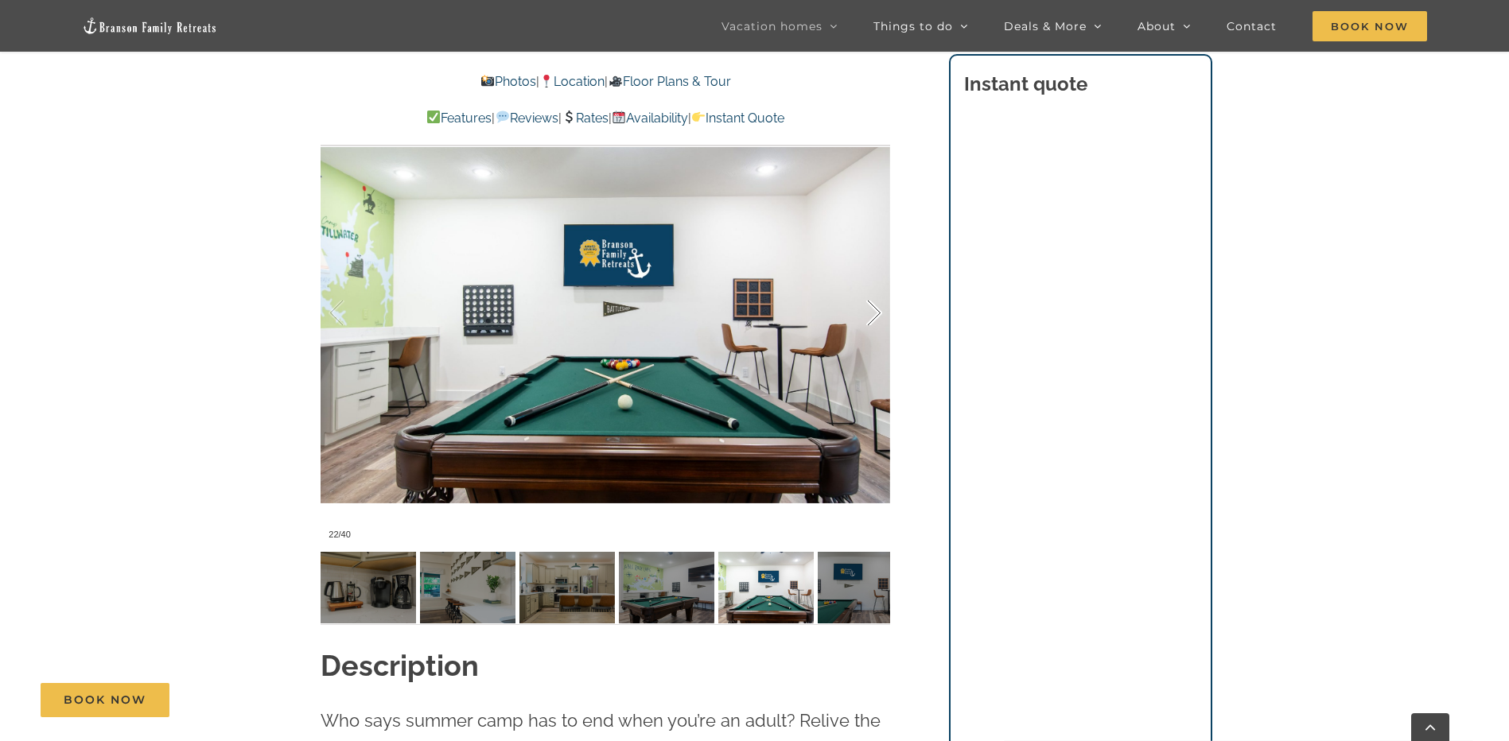
click at [876, 304] on div at bounding box center [857, 313] width 49 height 99
